Goal: Transaction & Acquisition: Purchase product/service

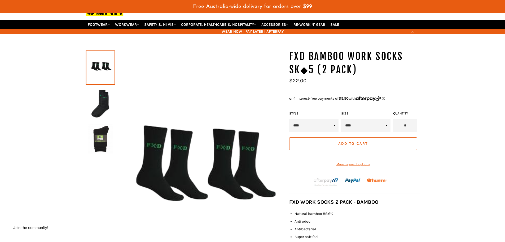
scroll to position [27, 0]
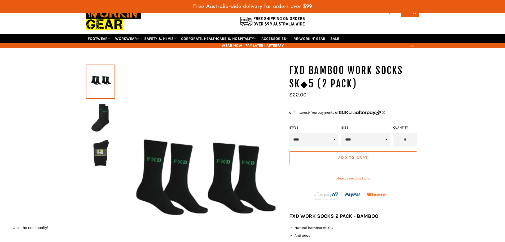
click at [307, 97] on div at bounding box center [297, 97] width 17 height 0
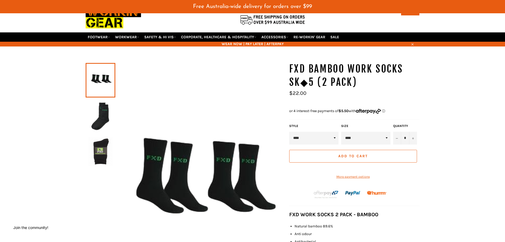
scroll to position [53, 0]
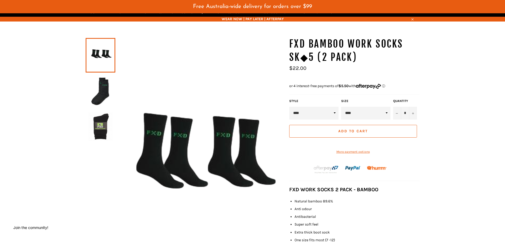
click at [365, 119] on select "****" at bounding box center [365, 113] width 49 height 13
drag, startPoint x: 365, startPoint y: 122, endPoint x: 349, endPoint y: 121, distance: 16.7
click at [365, 119] on select "****" at bounding box center [365, 113] width 49 height 13
click at [323, 119] on select "****" at bounding box center [313, 113] width 49 height 13
drag, startPoint x: 323, startPoint y: 123, endPoint x: 377, endPoint y: 123, distance: 54.1
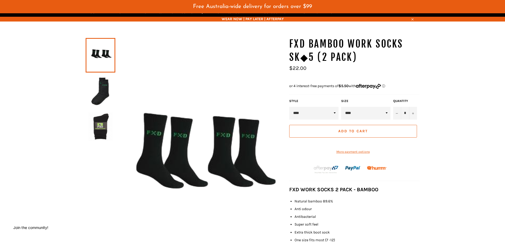
click at [323, 119] on select "****" at bounding box center [313, 113] width 49 height 13
click at [411, 119] on button "+" at bounding box center [413, 113] width 8 height 13
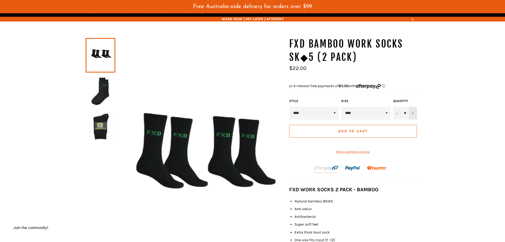
type input "*"
click at [379, 137] on button "Add to Cart" at bounding box center [353, 131] width 128 height 13
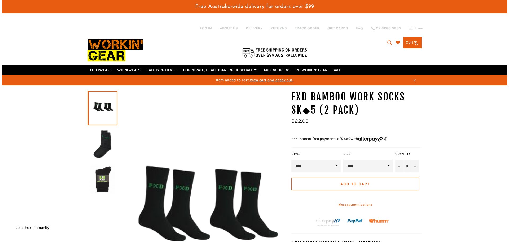
scroll to position [0, 0]
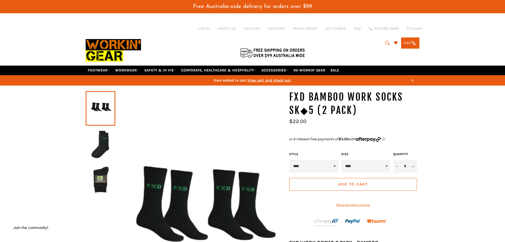
click at [405, 42] on link "Cart Cart 0 items" at bounding box center [410, 42] width 18 height 11
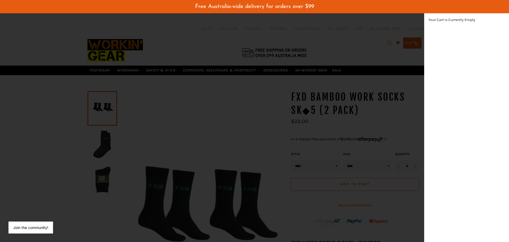
click at [368, 49] on div "modal" at bounding box center [254, 121] width 509 height 242
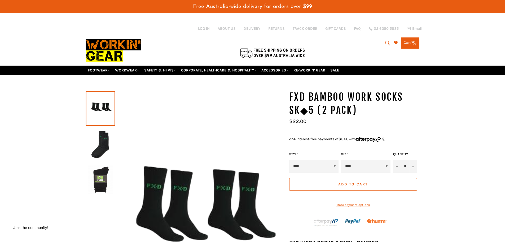
click at [413, 43] on icon at bounding box center [414, 43] width 6 height 6
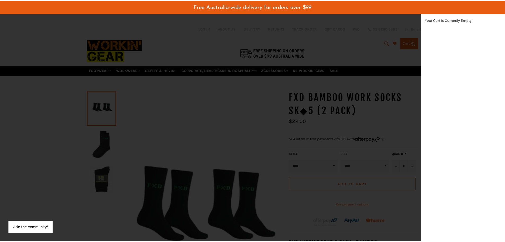
scroll to position [150, 9]
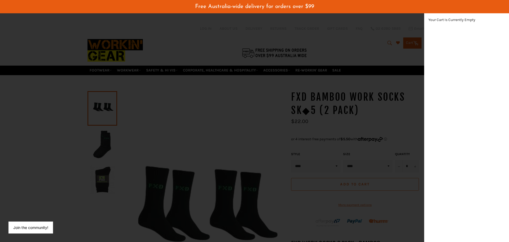
click at [385, 50] on div "modal" at bounding box center [254, 121] width 509 height 242
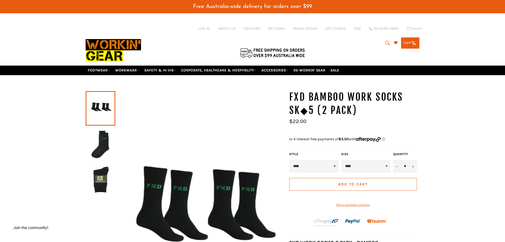
click at [380, 190] on button "Add to Cart" at bounding box center [353, 184] width 128 height 13
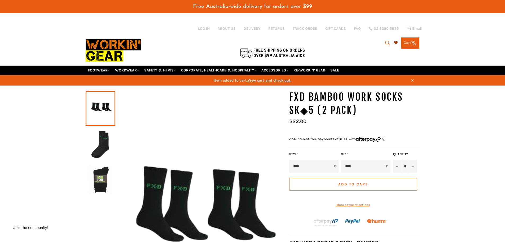
click at [395, 43] on icon at bounding box center [396, 43] width 4 height 4
click at [394, 43] on icon at bounding box center [396, 43] width 4 height 4
click at [410, 42] on link "Cart Cart 0 items" at bounding box center [410, 42] width 18 height 11
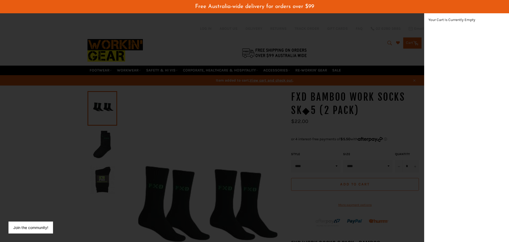
drag, startPoint x: 418, startPoint y: 29, endPoint x: 413, endPoint y: 38, distance: 10.0
click at [418, 29] on div "modal" at bounding box center [254, 121] width 509 height 242
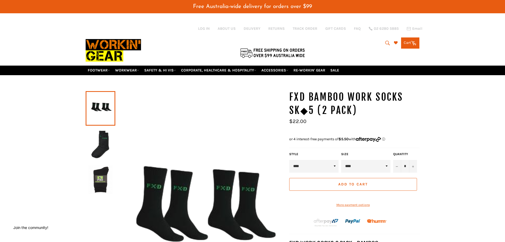
click at [414, 40] on link "Cart Cart 0 items" at bounding box center [410, 42] width 18 height 11
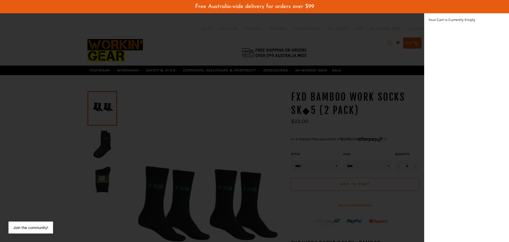
click at [442, 61] on div "Your Cart Is Currently Empty" at bounding box center [466, 127] width 85 height 229
click at [363, 62] on div "modal" at bounding box center [254, 121] width 509 height 242
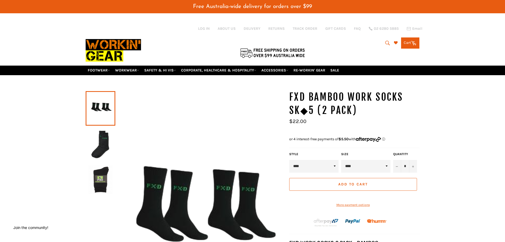
click at [356, 186] on span "Add to Cart" at bounding box center [352, 184] width 29 height 5
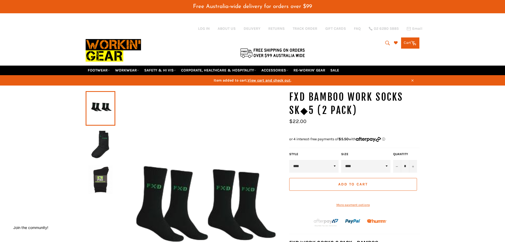
click at [272, 80] on span "View cart and check out" at bounding box center [269, 80] width 43 height 5
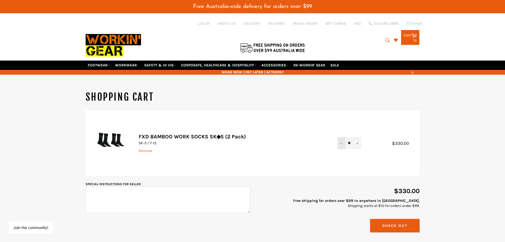
click at [341, 141] on button "−" at bounding box center [342, 143] width 8 height 12
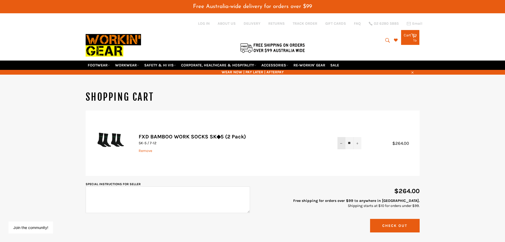
click at [341, 141] on button "−" at bounding box center [342, 143] width 8 height 12
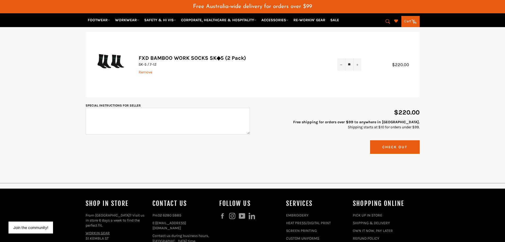
scroll to position [106, 0]
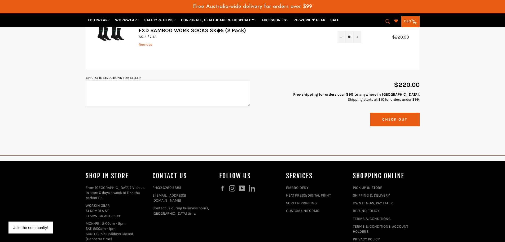
click at [381, 119] on button "Check Out" at bounding box center [395, 119] width 50 height 14
